Goal: Book appointment/travel/reservation

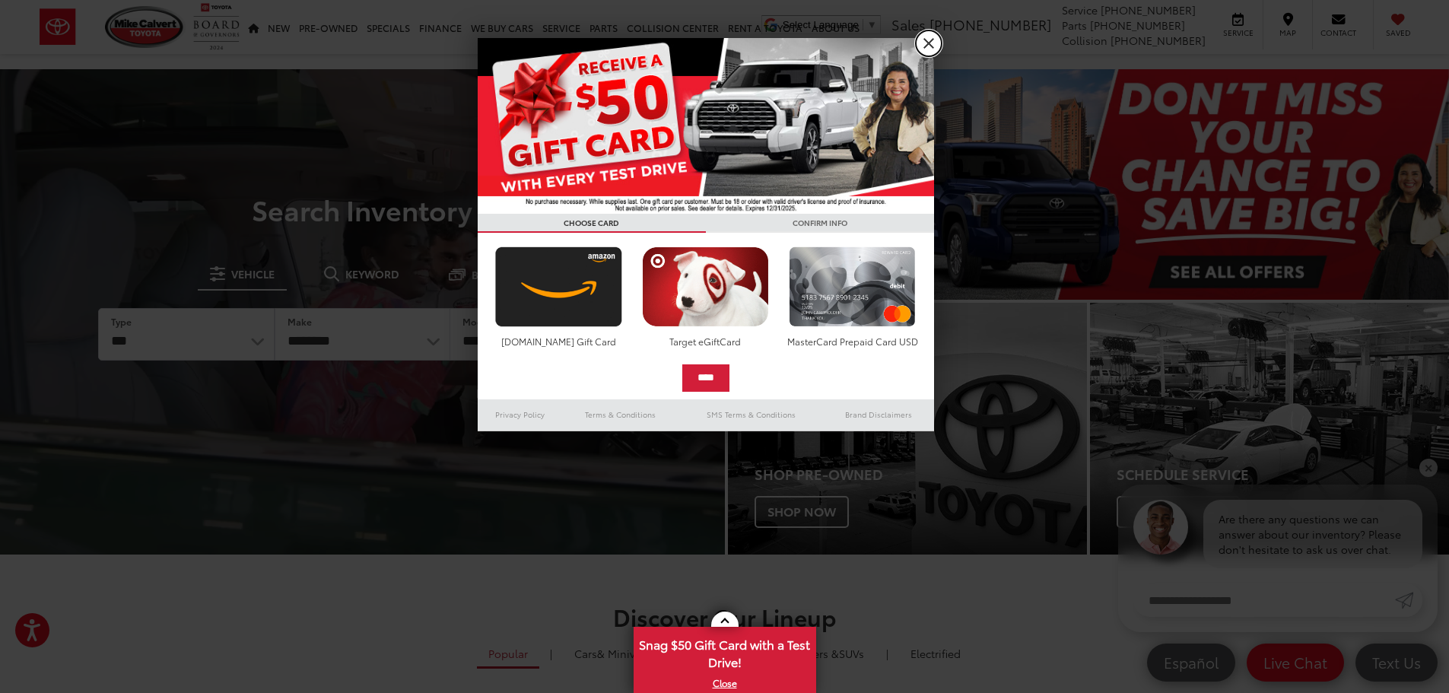
click at [929, 46] on link "X" at bounding box center [929, 43] width 26 height 26
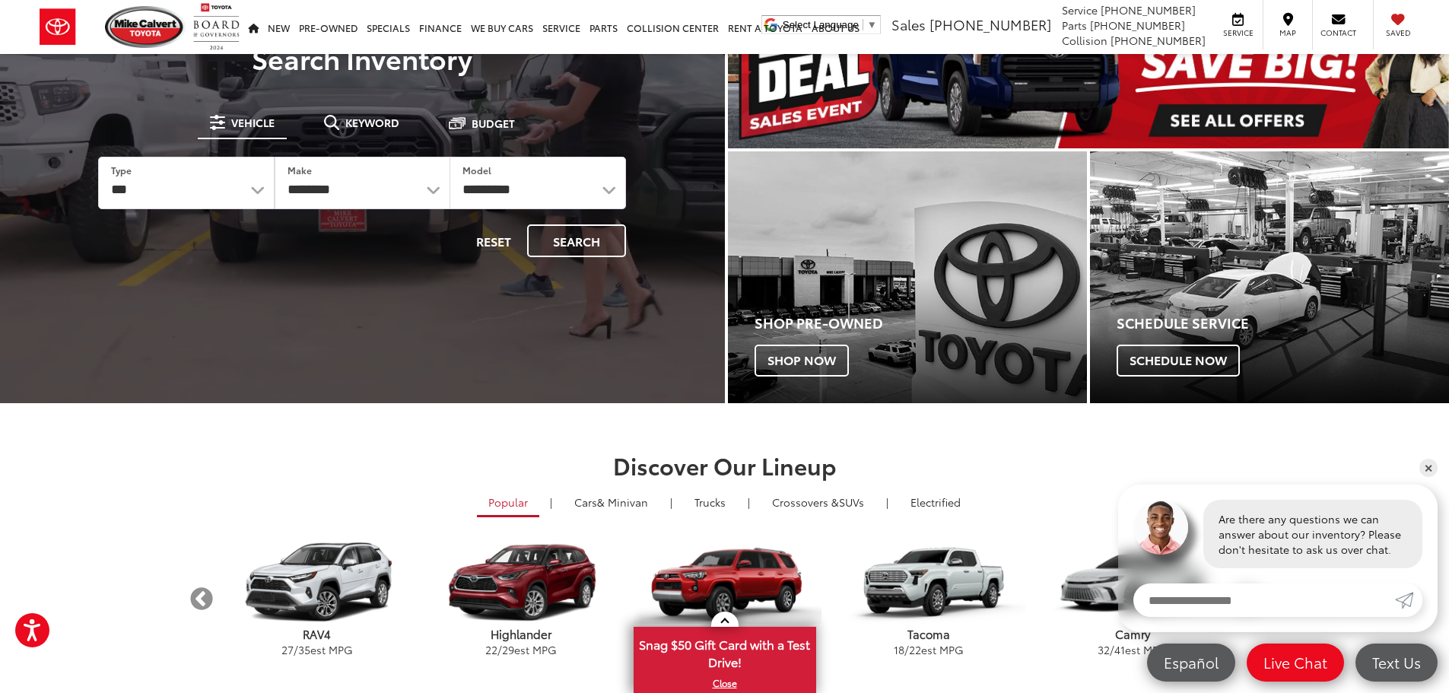
scroll to position [152, 0]
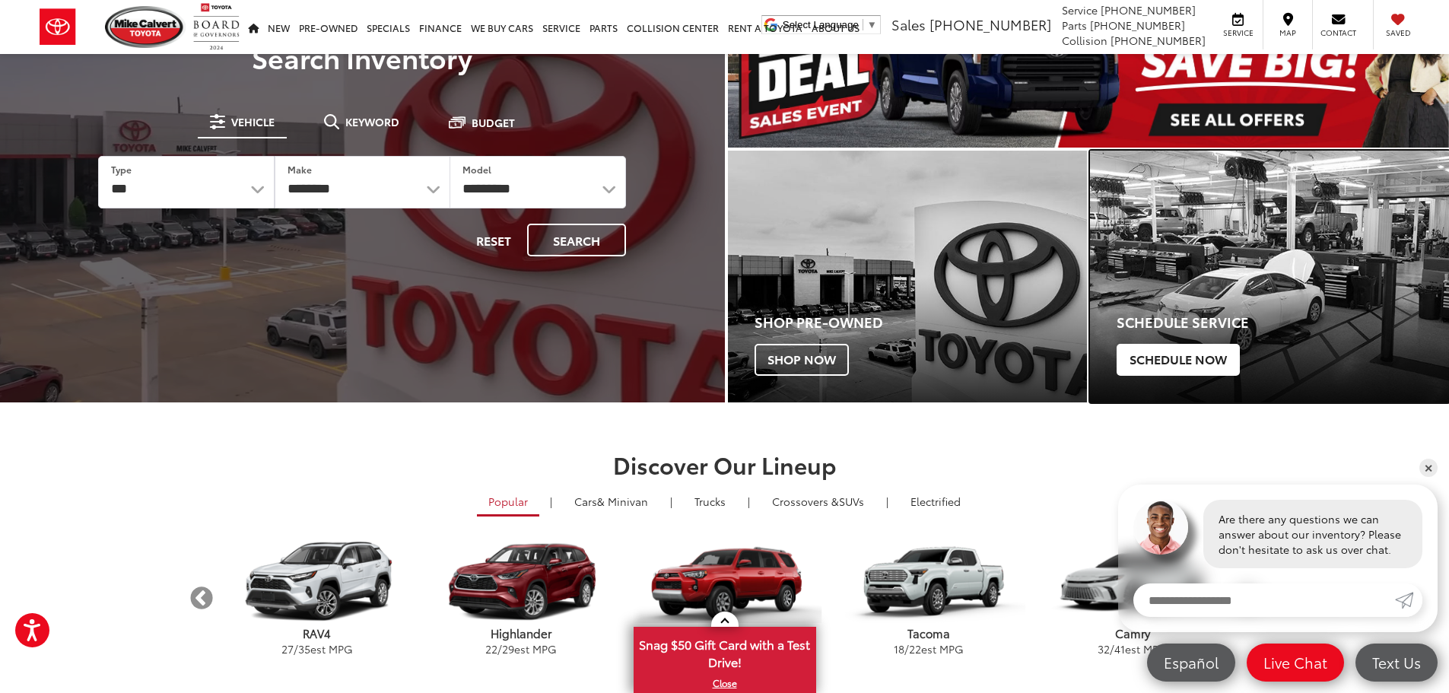
click at [1196, 364] on span "Schedule Now" at bounding box center [1177, 360] width 123 height 32
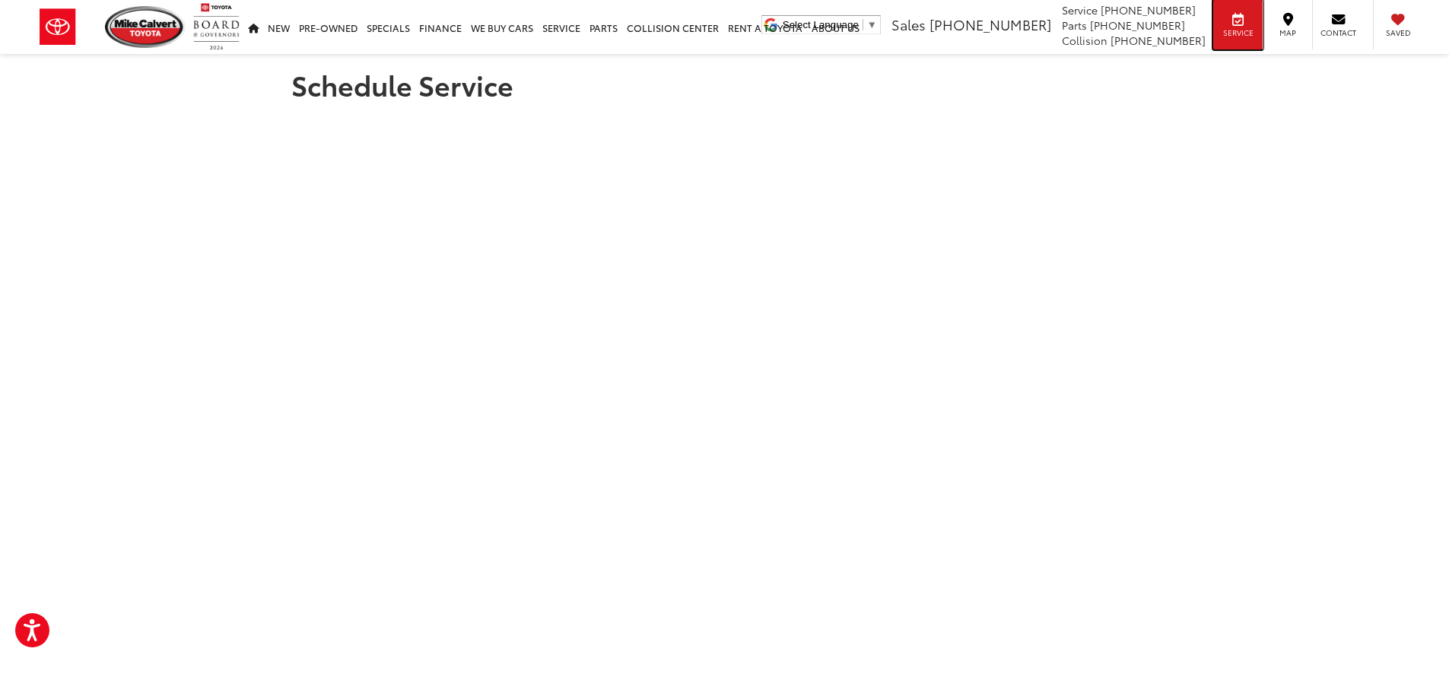
click at [1234, 33] on span "Service" at bounding box center [1238, 32] width 34 height 11
click at [1332, 29] on span "Contact" at bounding box center [1338, 32] width 36 height 11
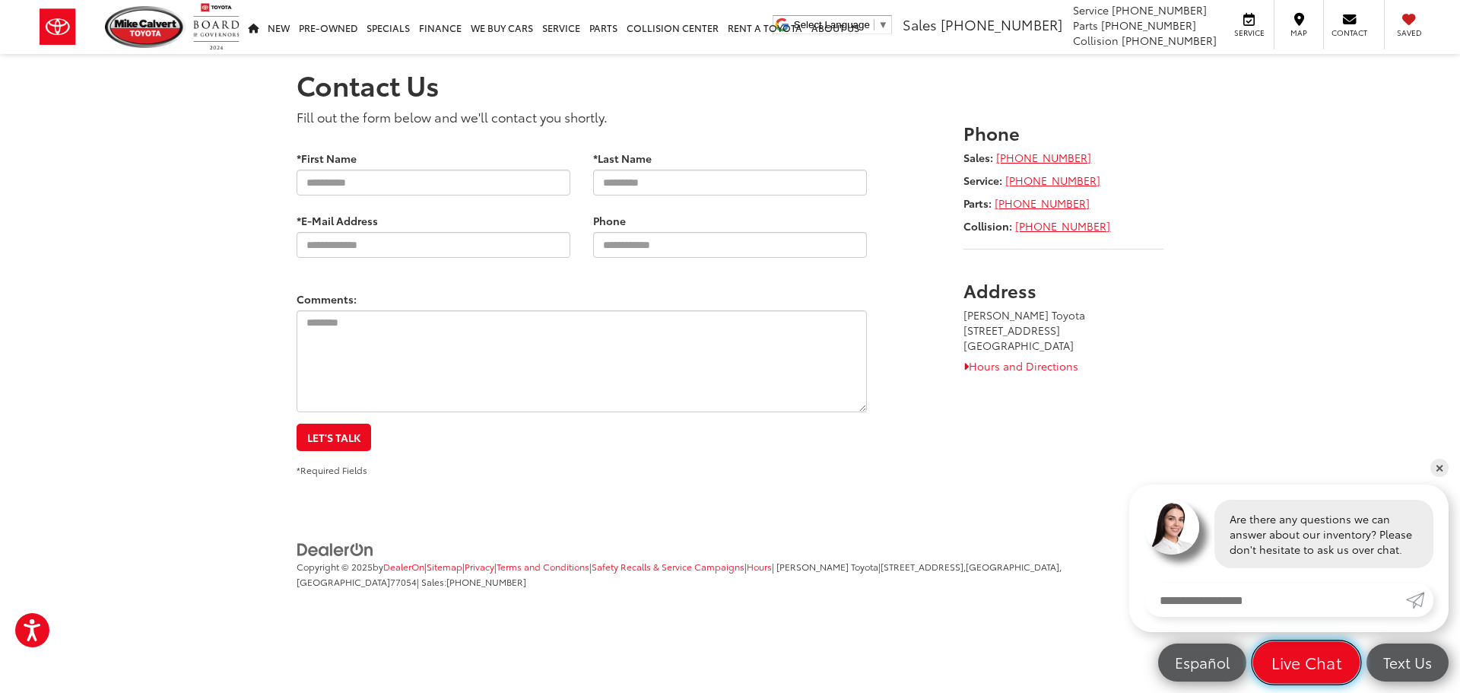
click at [1299, 658] on span "Live Chat" at bounding box center [1306, 662] width 87 height 21
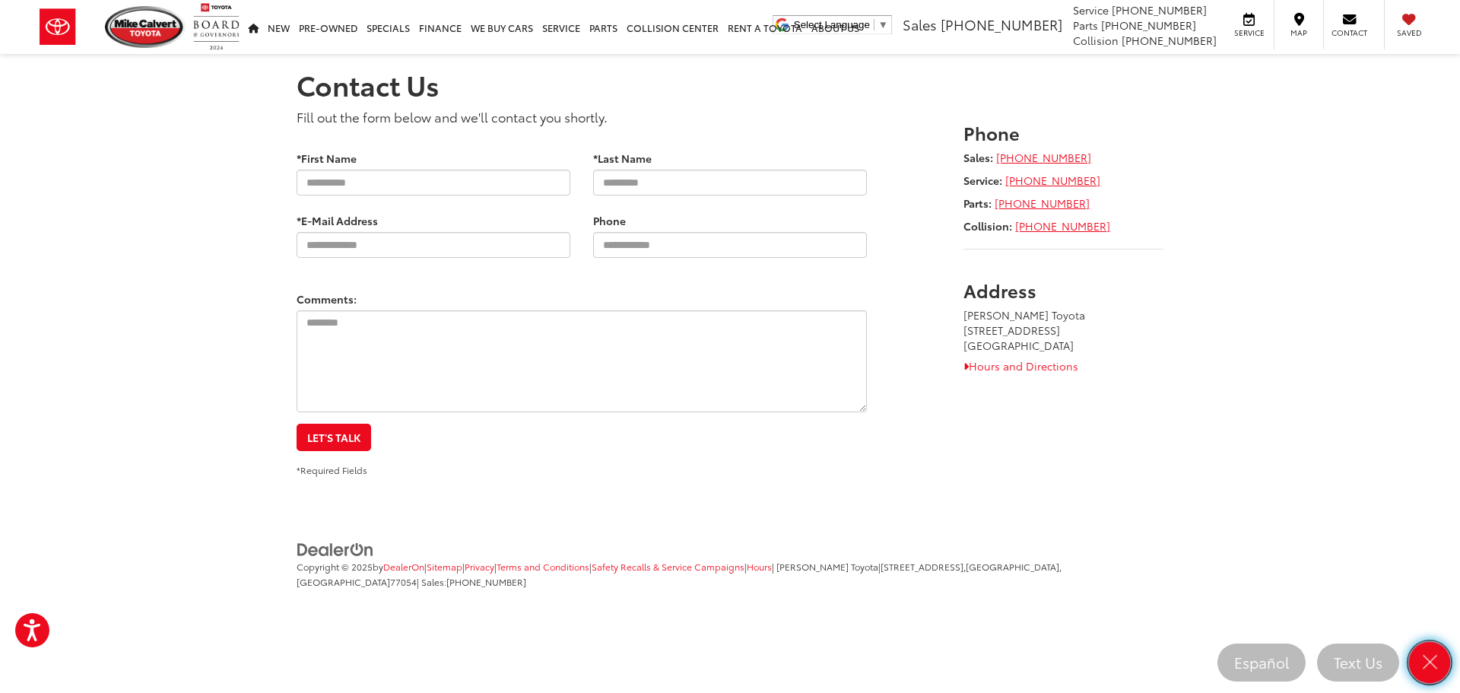
click at [1416, 656] on link "Close" at bounding box center [1430, 663] width 42 height 42
